Goal: Transaction & Acquisition: Subscribe to service/newsletter

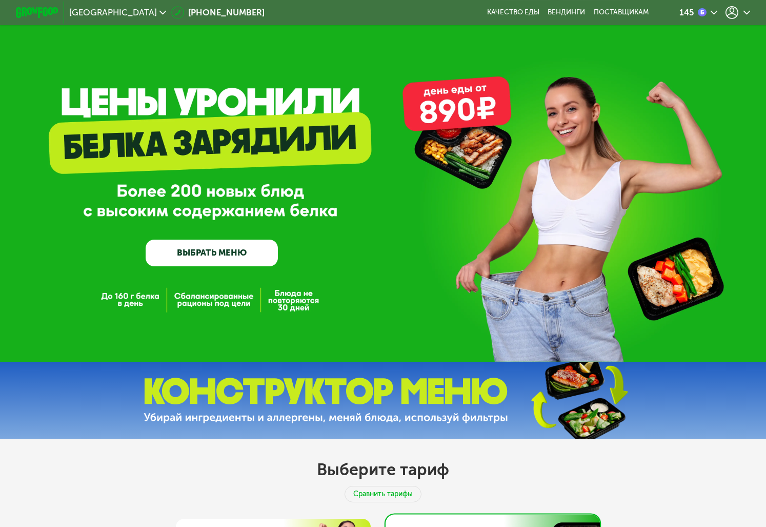
click at [731, 17] on icon at bounding box center [732, 12] width 13 height 13
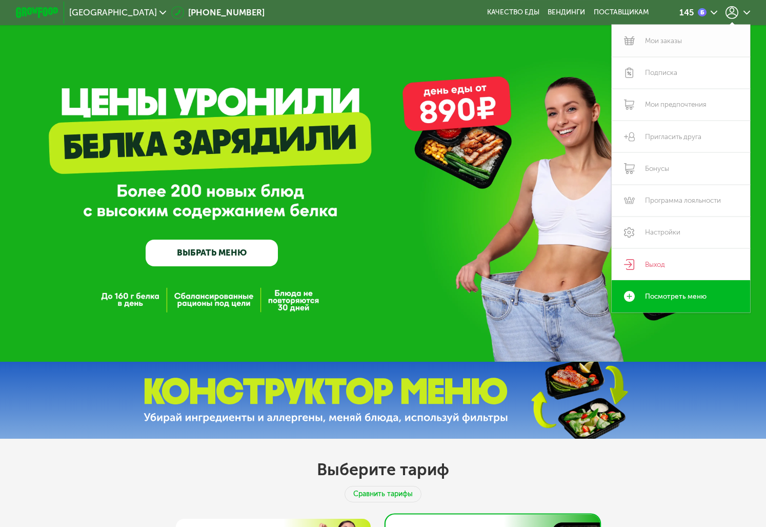
click at [680, 46] on link "Мои заказы" at bounding box center [681, 41] width 138 height 32
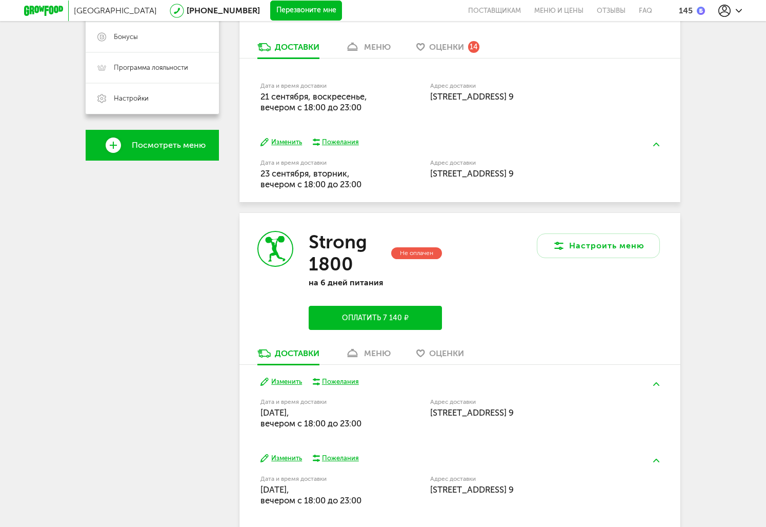
scroll to position [244, 0]
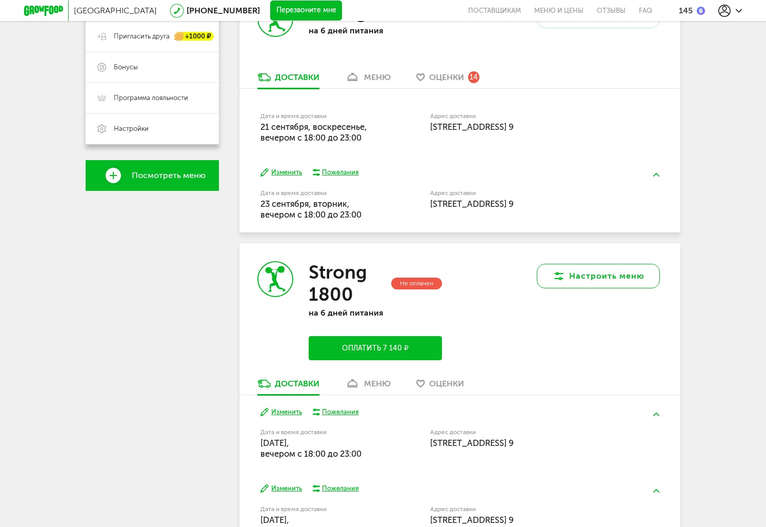
click at [576, 270] on button "Настроить меню" at bounding box center [598, 276] width 123 height 25
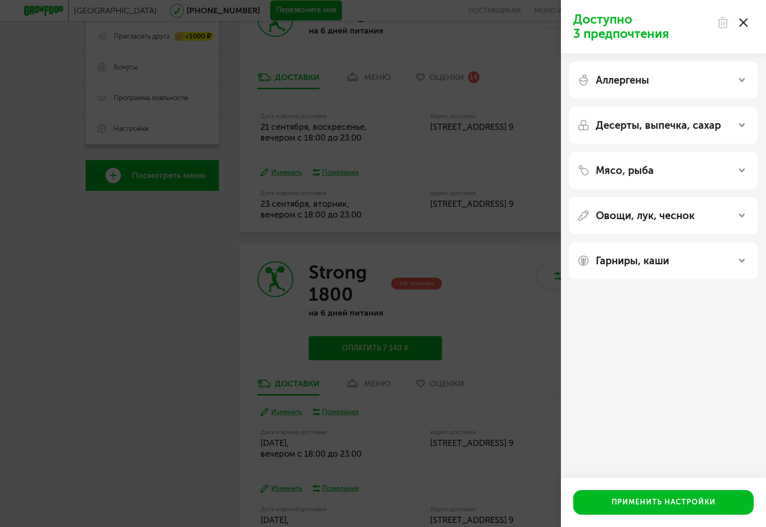
click at [464, 266] on div "Доступно 3 предпочтения Аллергены Десерты, выпечка, сахар Мясо, рыба Овощи, лук…" at bounding box center [383, 263] width 766 height 527
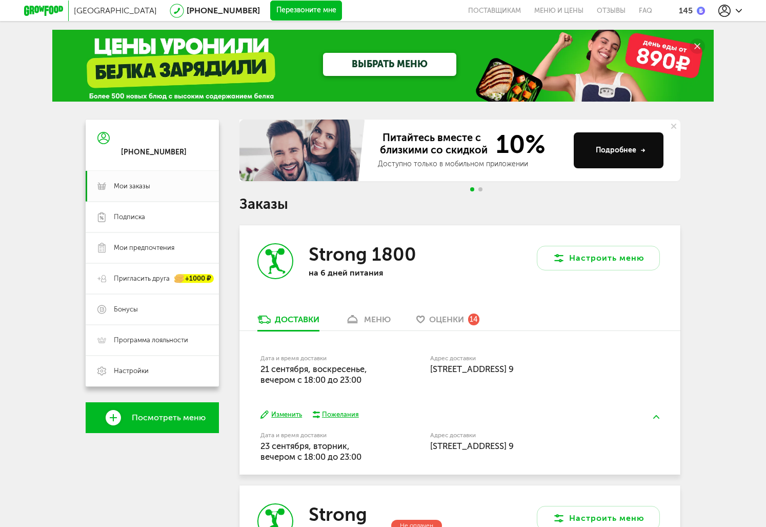
scroll to position [0, 0]
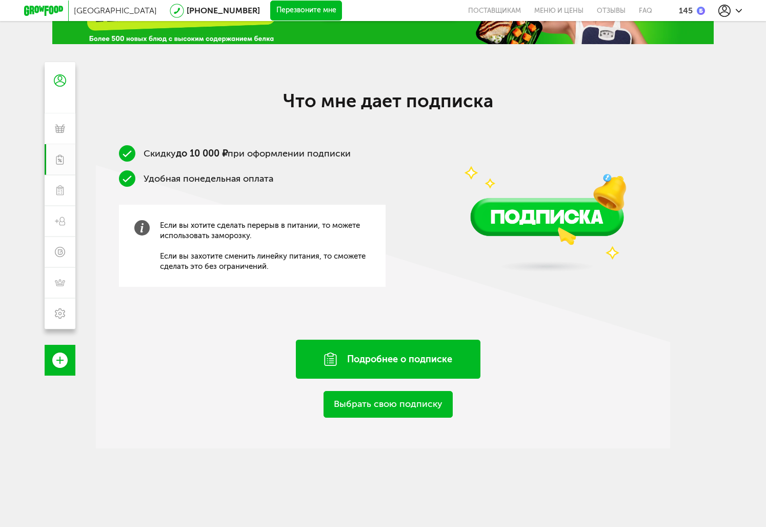
scroll to position [15, 0]
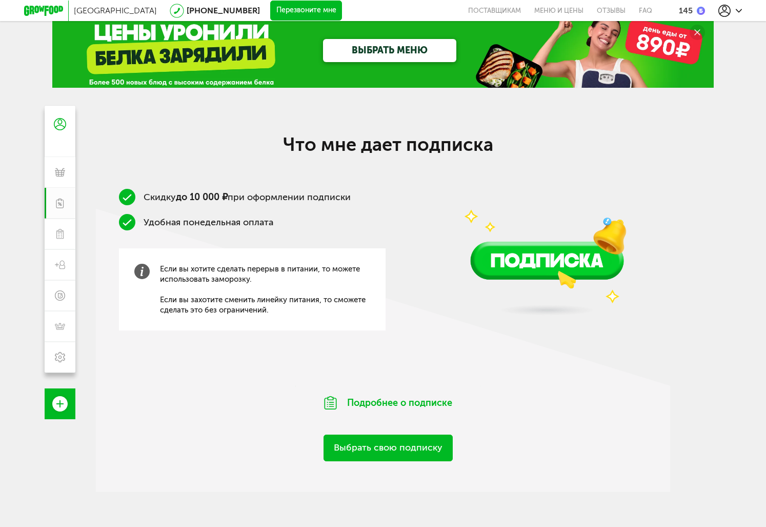
click at [247, 277] on span "Если вы хотите сделать перерыв в питании, то можете использовать заморозку. Есл…" at bounding box center [265, 289] width 210 height 51
click at [148, 270] on img at bounding box center [141, 271] width 15 height 15
click at [398, 438] on link "Выбрать свою подписку" at bounding box center [388, 447] width 129 height 26
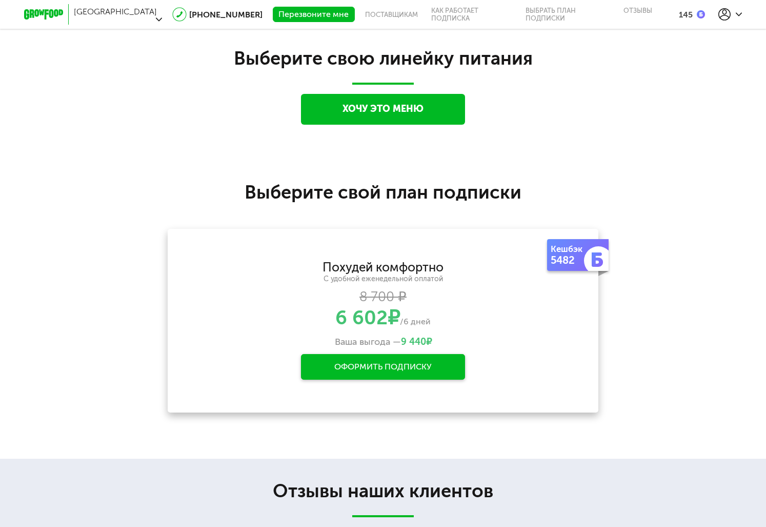
scroll to position [883, 0]
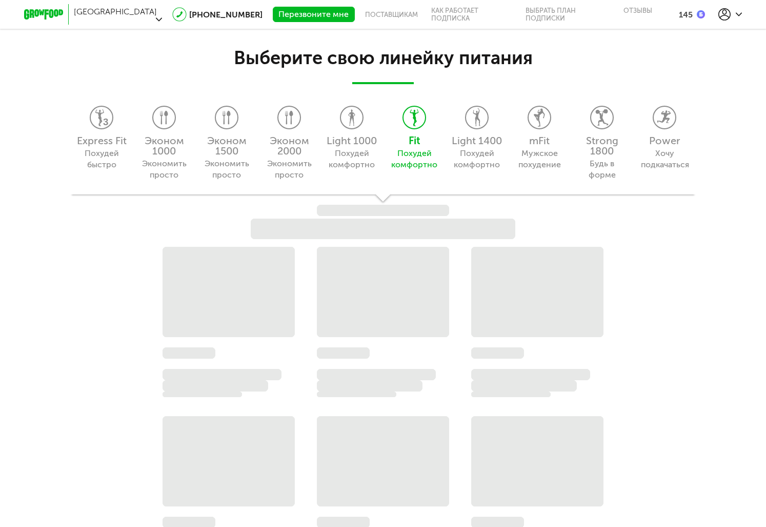
click at [487, 136] on div "Express Fit Похудей быстро Эконом 1000 Экономить просто Эконом 1500 Экономить п…" at bounding box center [383, 141] width 626 height 105
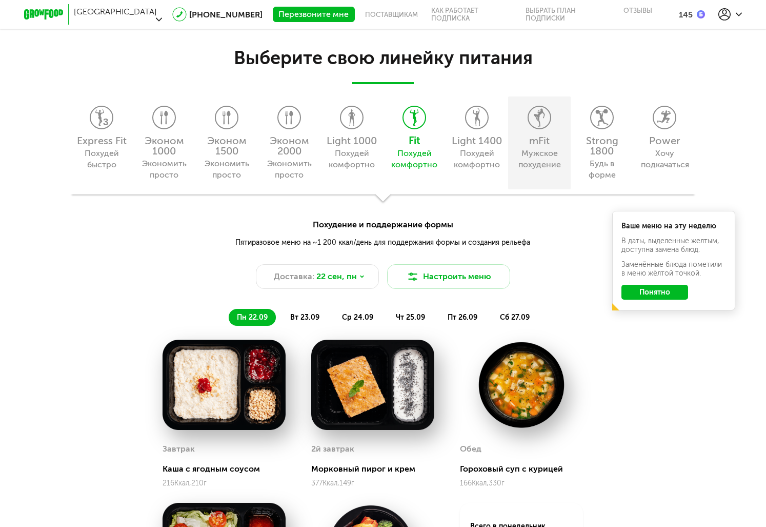
click at [535, 131] on div "mFit Мужское похудение" at bounding box center [539, 142] width 63 height 93
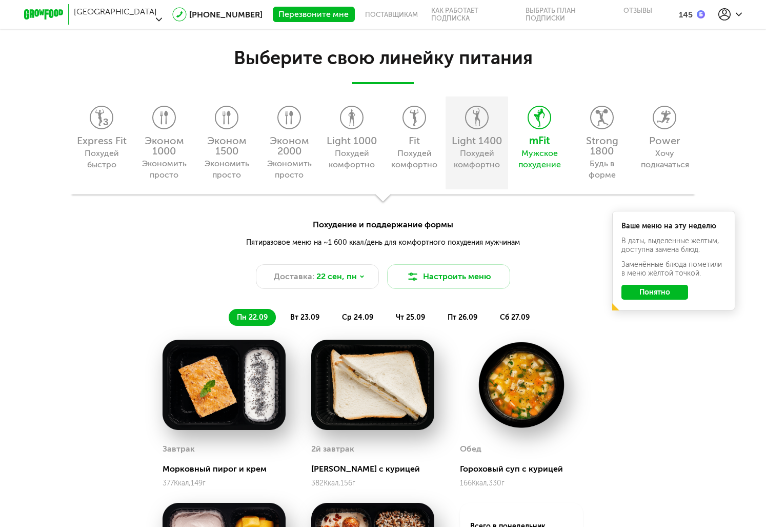
click at [499, 127] on div "Light 1400 Похудей комфортно" at bounding box center [477, 142] width 63 height 93
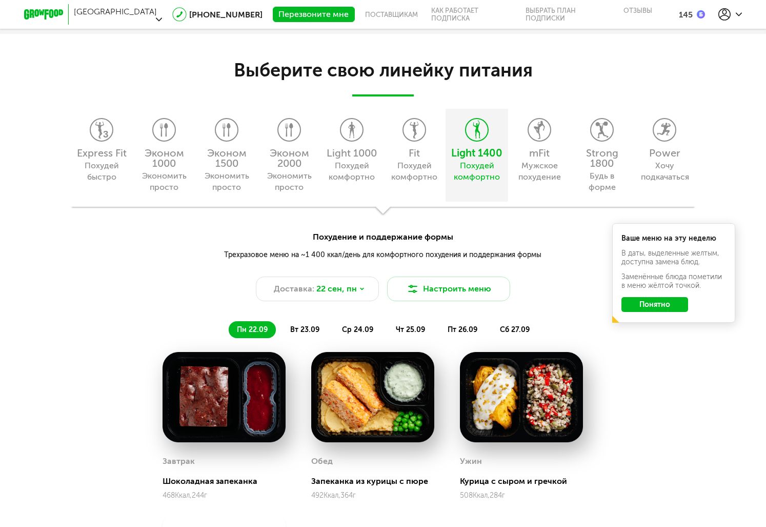
scroll to position [862, 0]
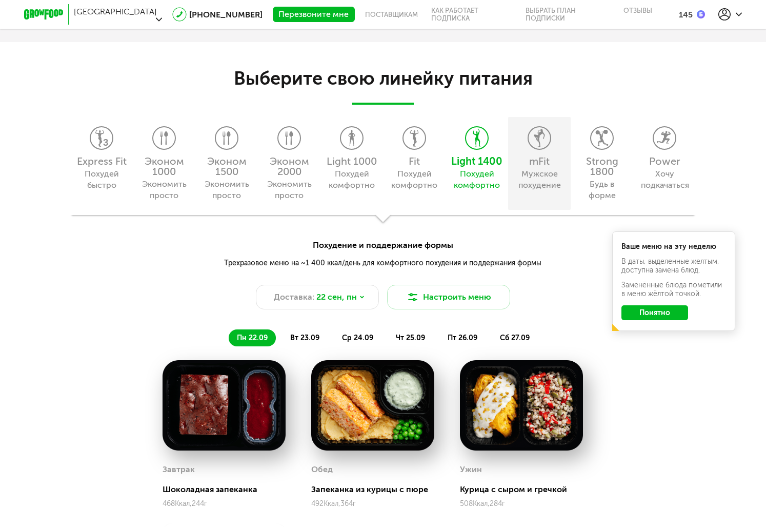
click at [518, 155] on div "mFit Мужское похудение" at bounding box center [539, 163] width 63 height 93
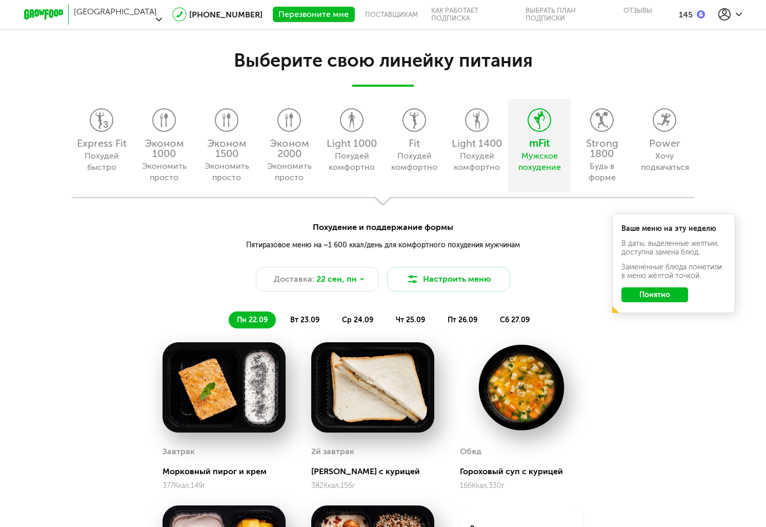
scroll to position [890, 0]
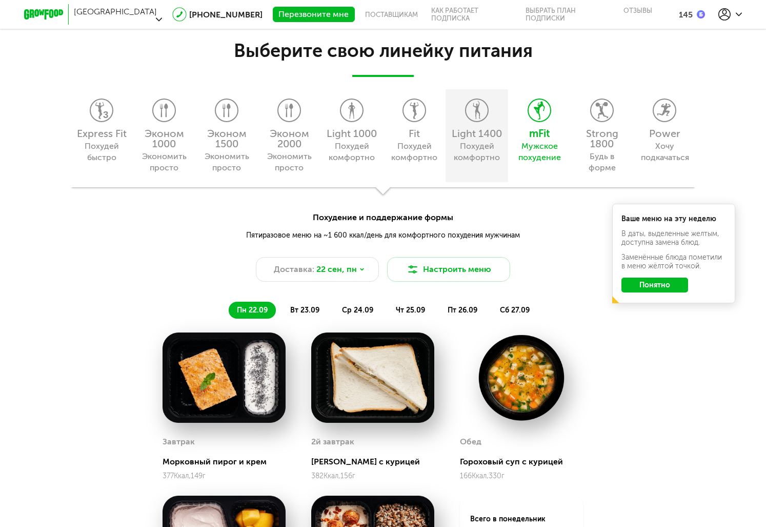
click at [497, 159] on div "Похудей комфортно" at bounding box center [476, 152] width 47 height 23
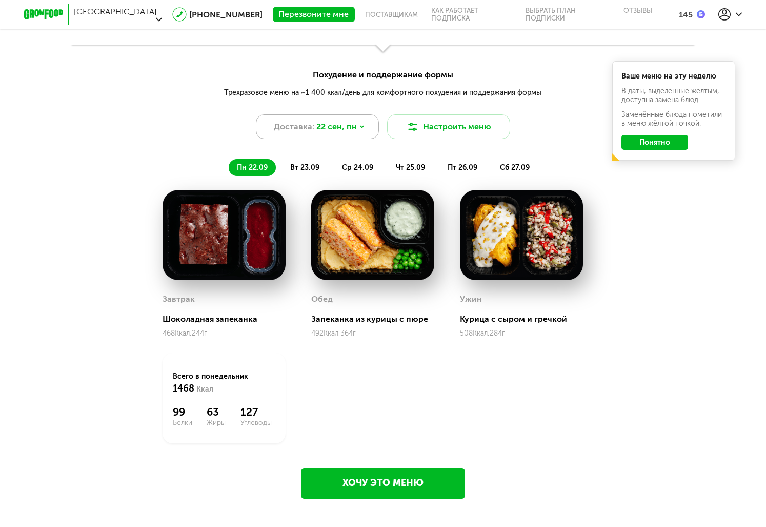
scroll to position [1029, 0]
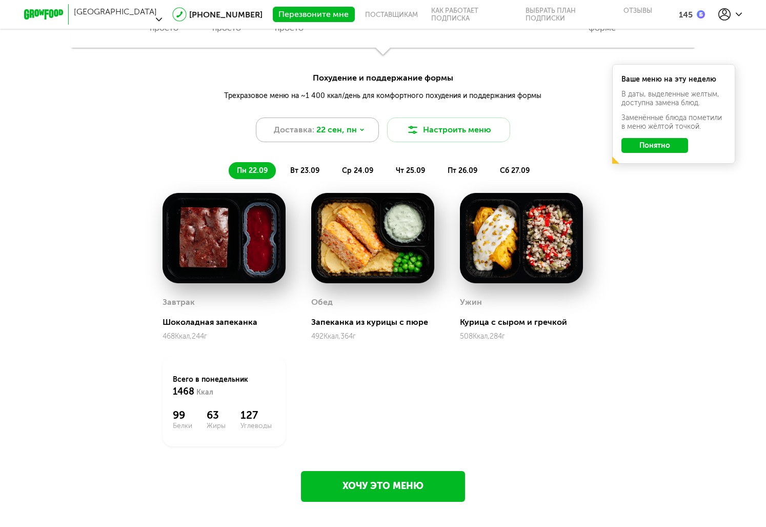
click at [350, 129] on span "22 сен, пн" at bounding box center [336, 130] width 41 height 12
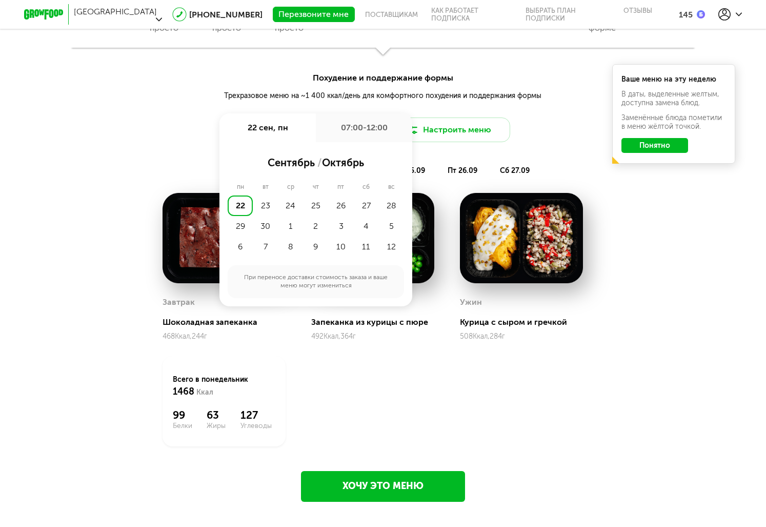
click at [243, 198] on div "22" at bounding box center [240, 205] width 25 height 21
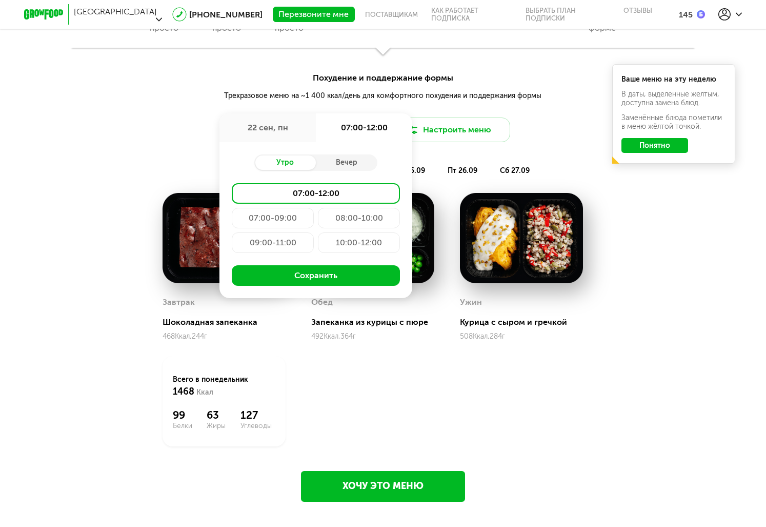
click at [344, 381] on div "Завтрак Шоколадная запеканка 468 Ккал, 244 г Обед Запеканка из курицы с пюре 49…" at bounding box center [383, 327] width 441 height 269
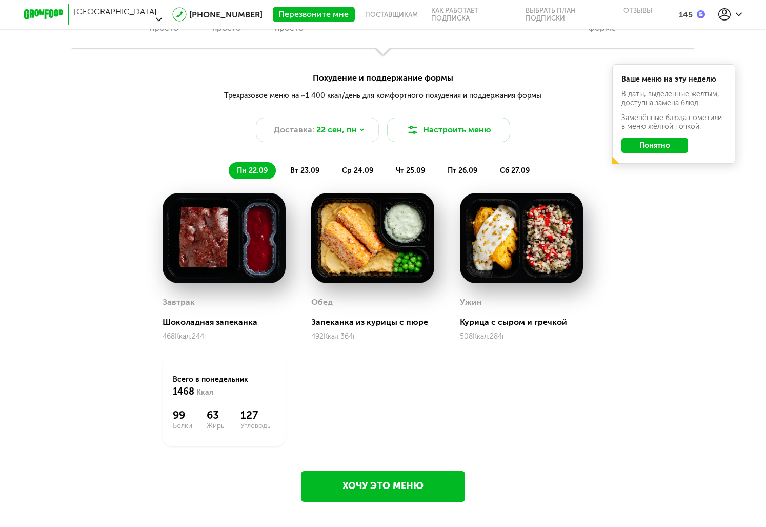
click at [659, 144] on button "Понятно" at bounding box center [655, 145] width 67 height 15
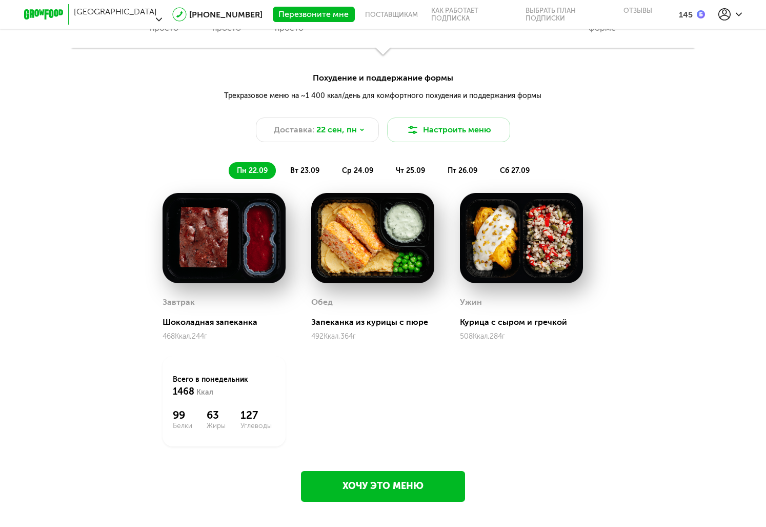
click at [304, 162] on div "пн 22.09 вт 23.09 ср 24.09 чт 25.09 пт 26.09 сб 27.09" at bounding box center [383, 165] width 766 height 27
click at [304, 167] on span "вт 23.09" at bounding box center [304, 170] width 29 height 9
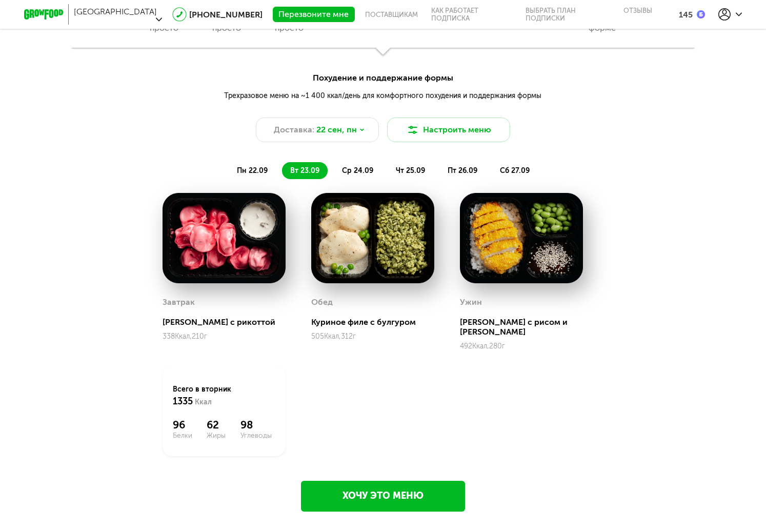
click at [344, 172] on span "ср 24.09" at bounding box center [357, 170] width 31 height 9
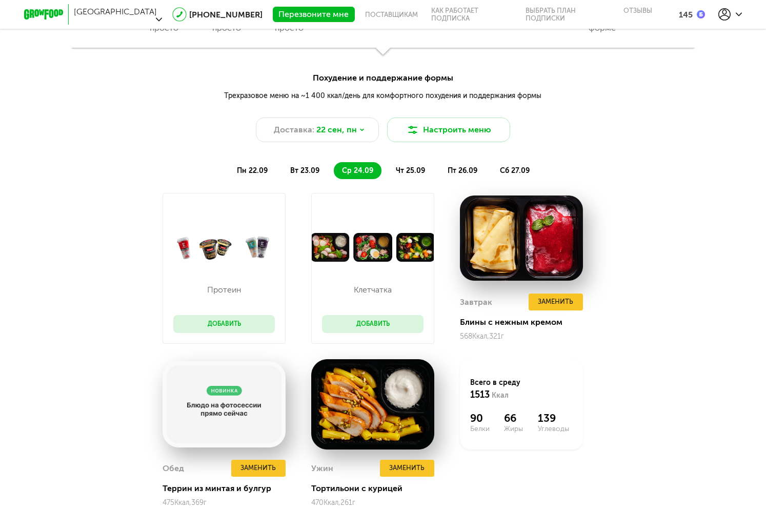
click at [311, 173] on span "вт 23.09" at bounding box center [304, 170] width 29 height 9
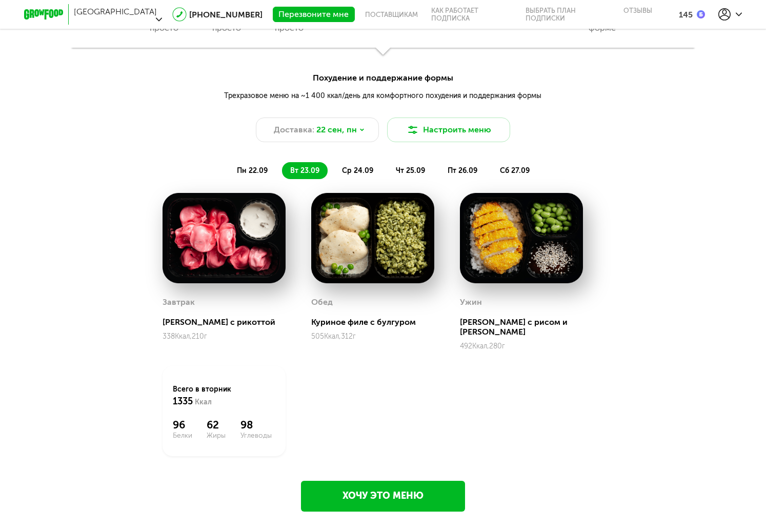
click at [212, 267] on img at bounding box center [224, 238] width 123 height 90
click at [426, 123] on button "Настроить меню" at bounding box center [448, 129] width 123 height 25
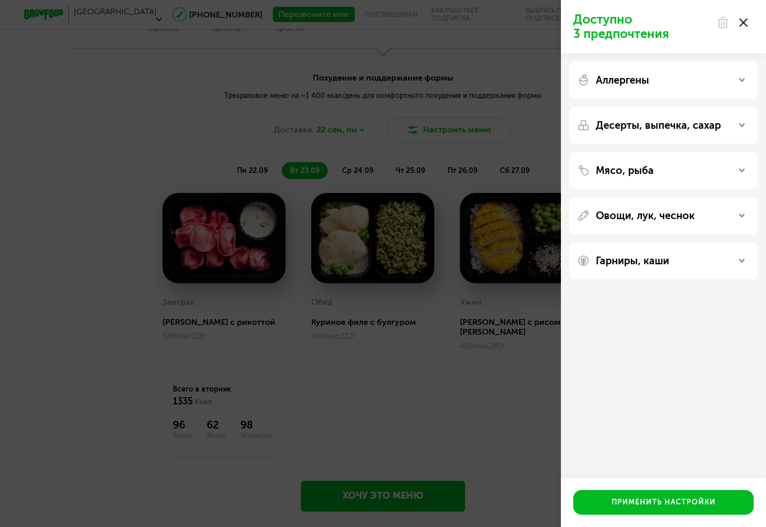
click at [453, 242] on div "Доступно 3 предпочтения Аллергены Десерты, выпечка, сахар Мясо, рыба Овощи, лук…" at bounding box center [383, 263] width 766 height 527
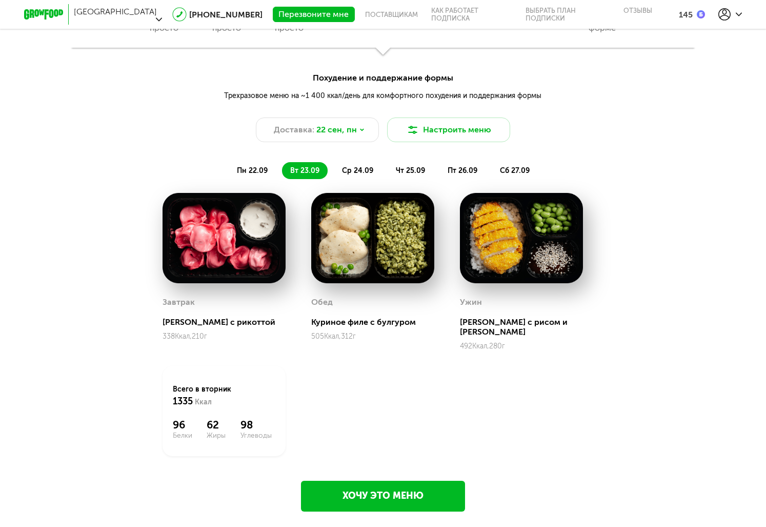
click at [371, 170] on span "ср 24.09" at bounding box center [357, 170] width 31 height 9
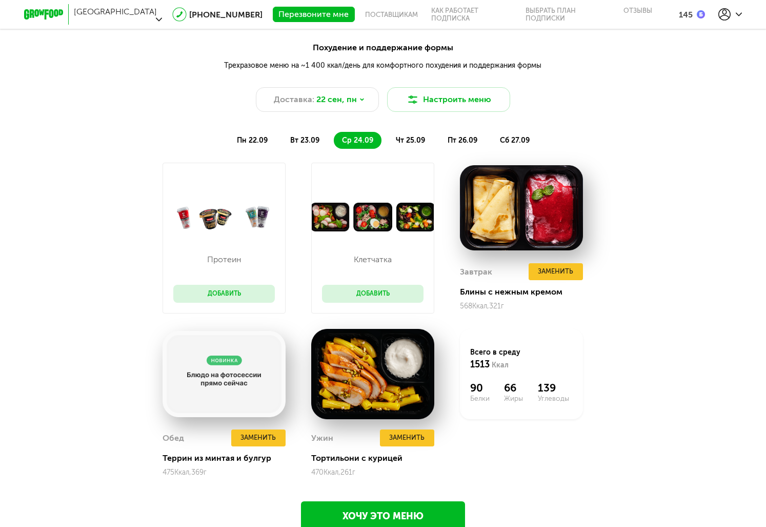
scroll to position [1062, 0]
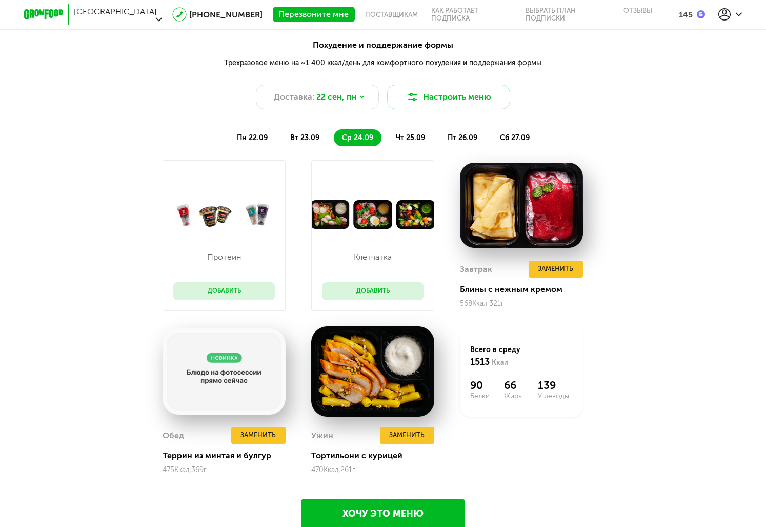
click at [413, 141] on span "чт 25.09" at bounding box center [410, 137] width 29 height 9
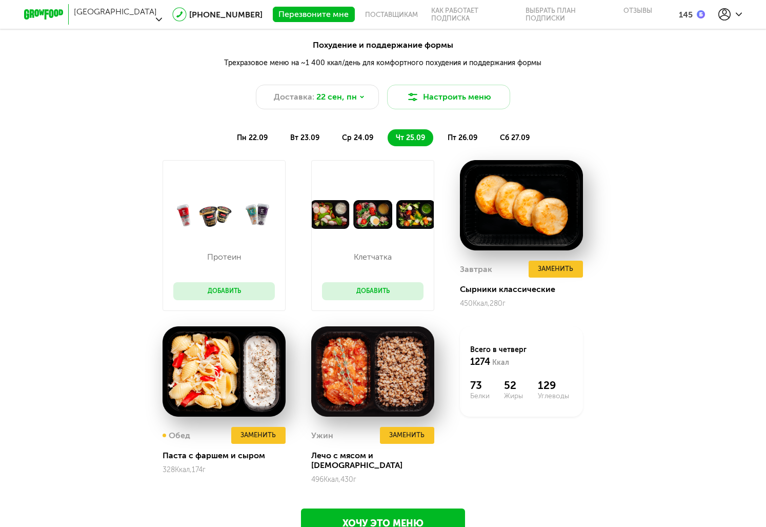
click at [457, 135] on span "пт 26.09" at bounding box center [463, 137] width 30 height 9
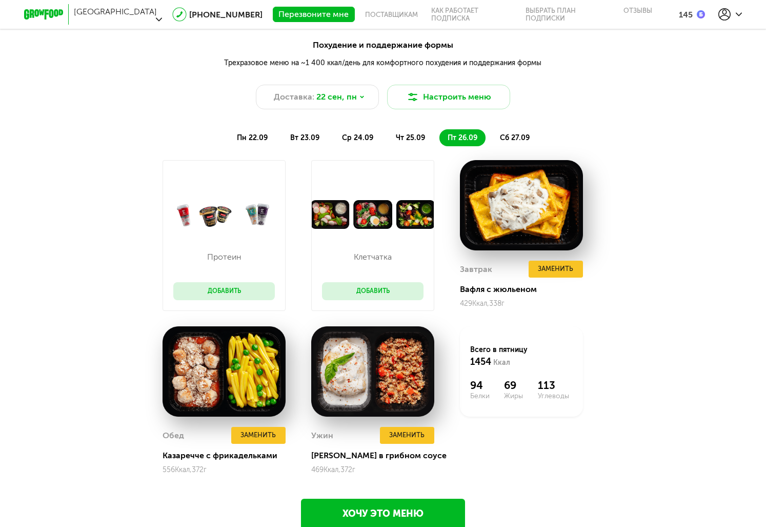
click at [498, 130] on li "сб 27.09" at bounding box center [515, 137] width 46 height 17
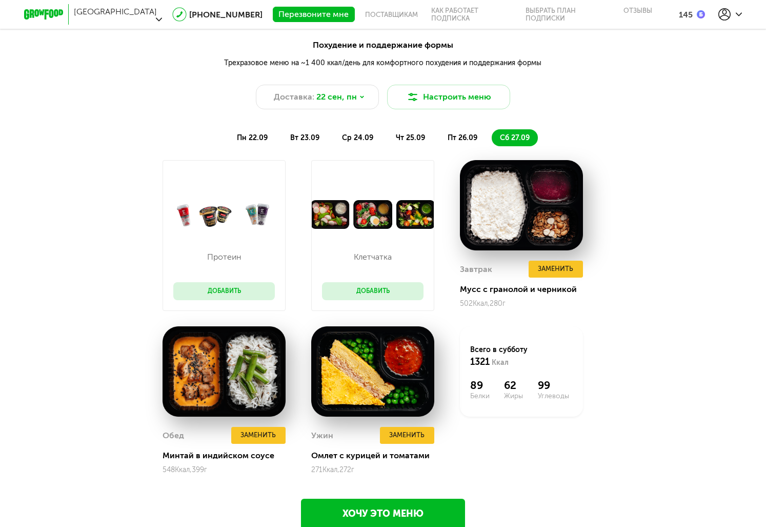
click at [267, 132] on li "пн 22.09" at bounding box center [252, 137] width 47 height 17
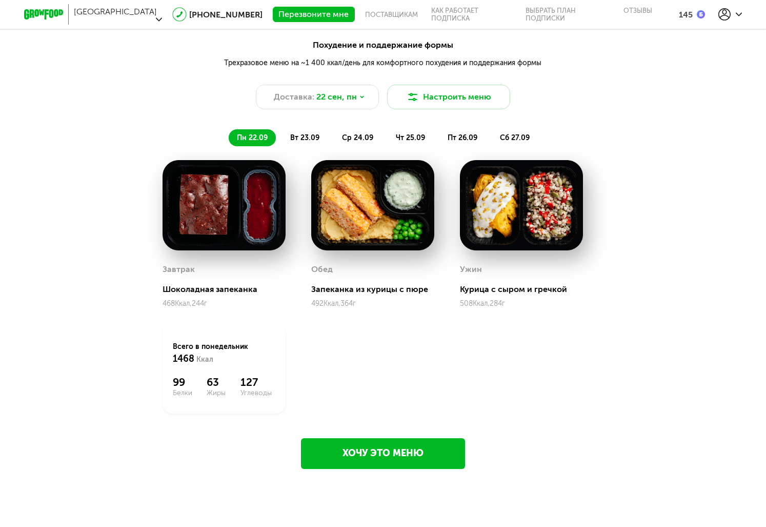
click at [363, 448] on link "Хочу это меню" at bounding box center [383, 453] width 164 height 31
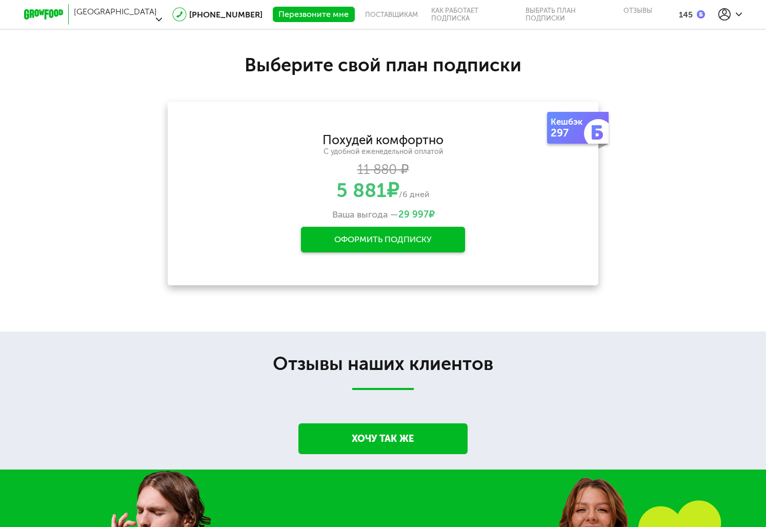
scroll to position [1535, 0]
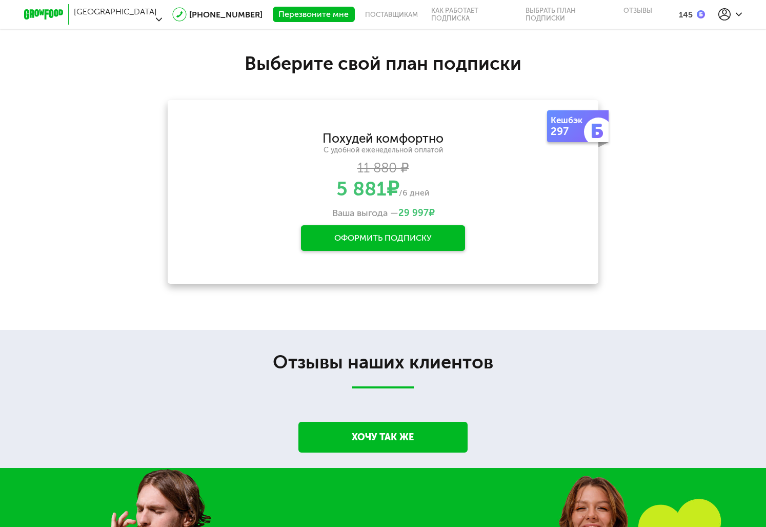
click at [353, 236] on div "Оформить подписку" at bounding box center [383, 238] width 164 height 26
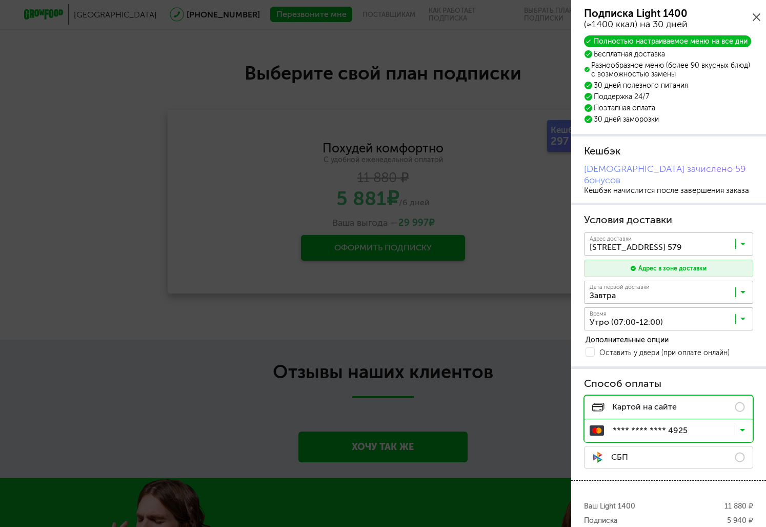
click at [617, 237] on input "Search for option" at bounding box center [671, 245] width 169 height 17
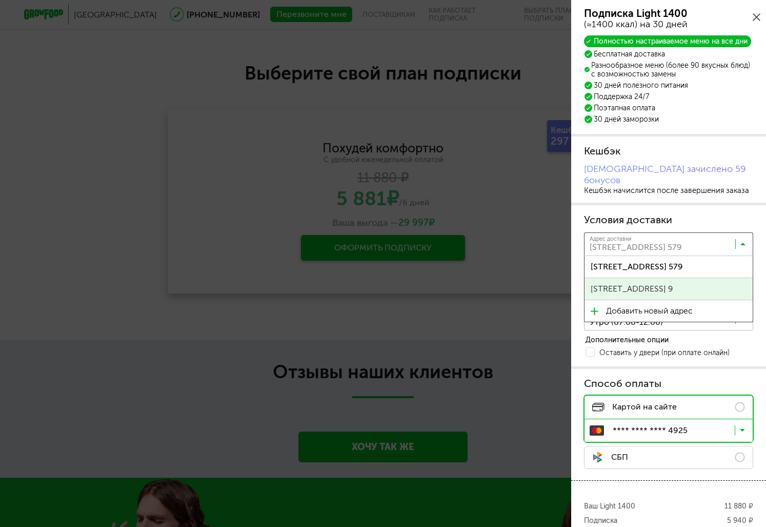
click at [622, 278] on span "[STREET_ADDRESS] 9" at bounding box center [632, 289] width 82 height 22
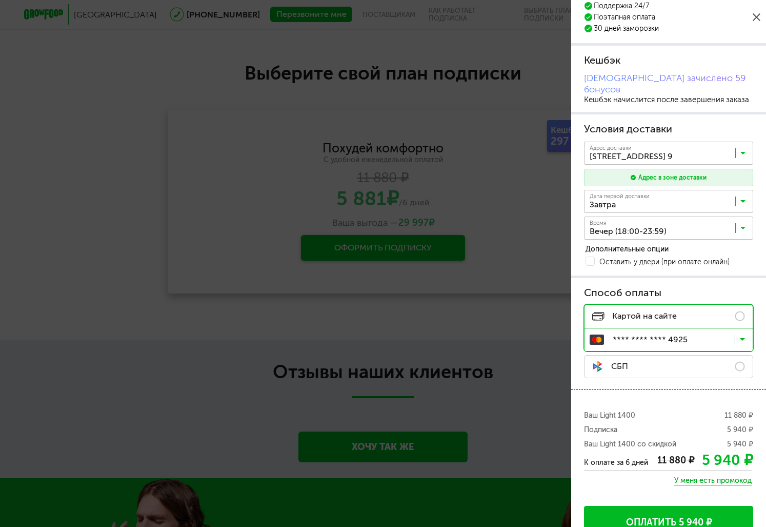
scroll to position [96, 0]
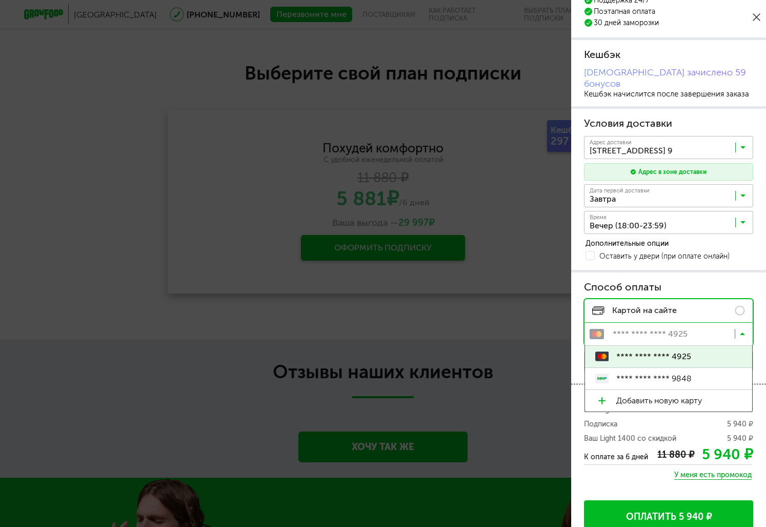
click at [647, 327] on input "Search for option" at bounding box center [671, 335] width 168 height 17
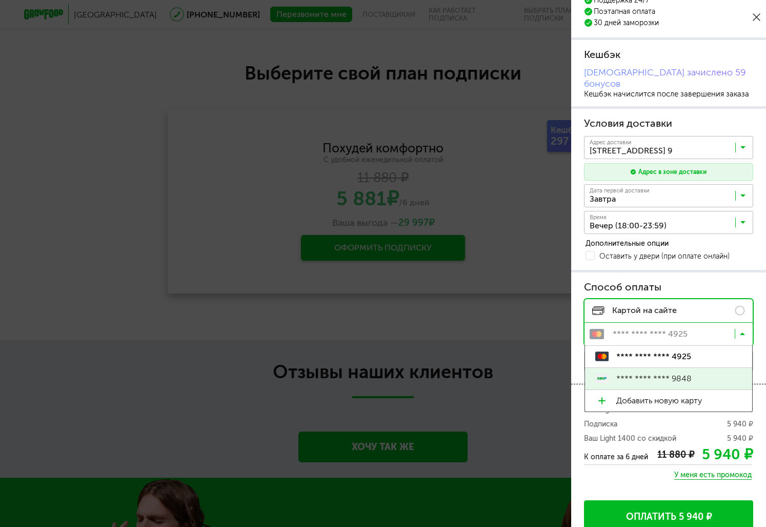
click at [655, 368] on span "**** **** **** 9848" at bounding box center [679, 379] width 126 height 22
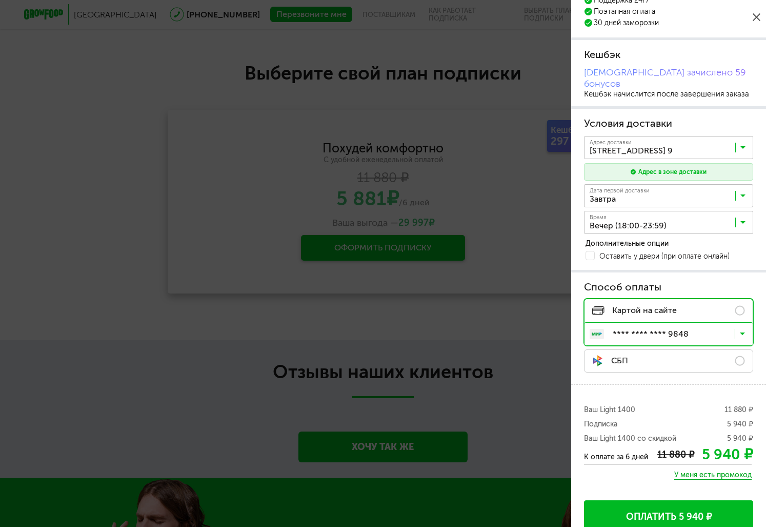
click at [636, 500] on button "Оплатить 5 940 ₽" at bounding box center [668, 516] width 169 height 33
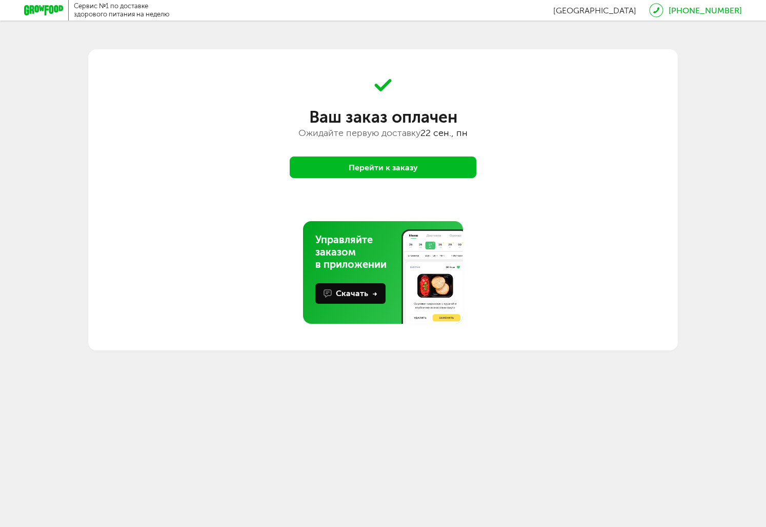
click at [357, 170] on button "Перейти к заказу" at bounding box center [383, 167] width 187 height 22
